Goal: Find specific page/section: Find specific page/section

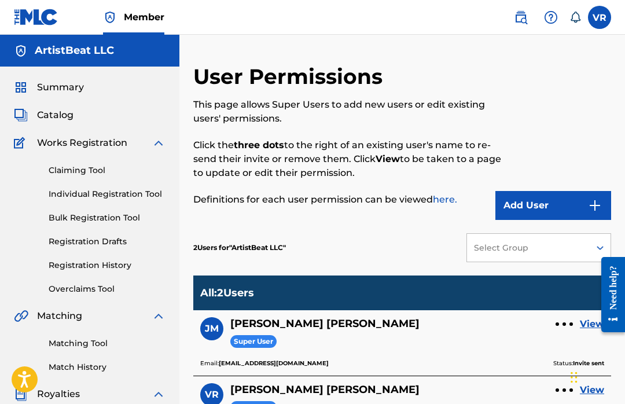
click at [66, 93] on span "Summary" at bounding box center [60, 87] width 47 height 14
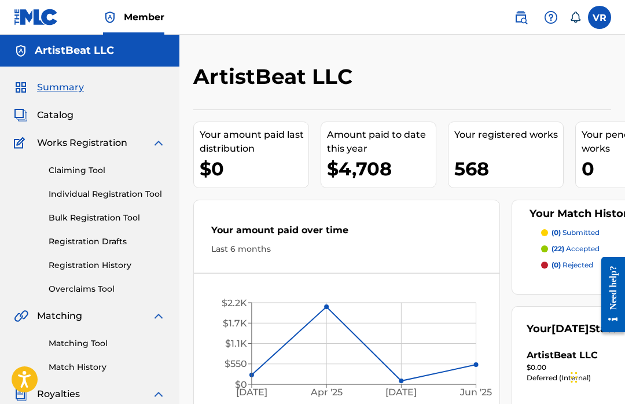
click at [56, 118] on span "Catalog" at bounding box center [55, 115] width 36 height 14
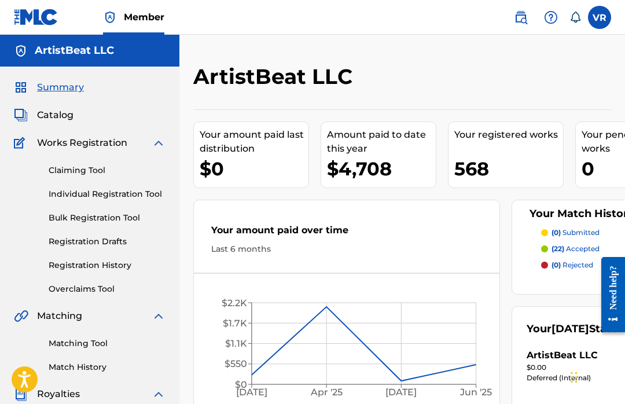
click at [60, 111] on span "Catalog" at bounding box center [55, 115] width 36 height 14
